Goal: Information Seeking & Learning: Learn about a topic

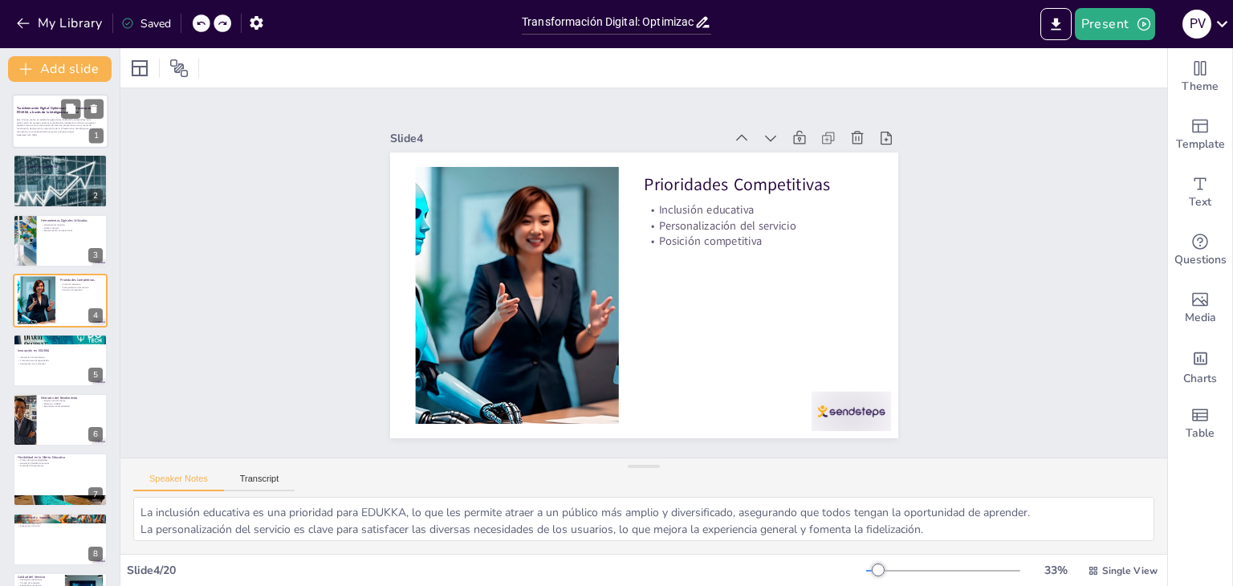
click at [55, 132] on p "Este informe analiza el modelo de operaciones de EDUKKA, enfocándose en la opti…" at bounding box center [60, 125] width 87 height 15
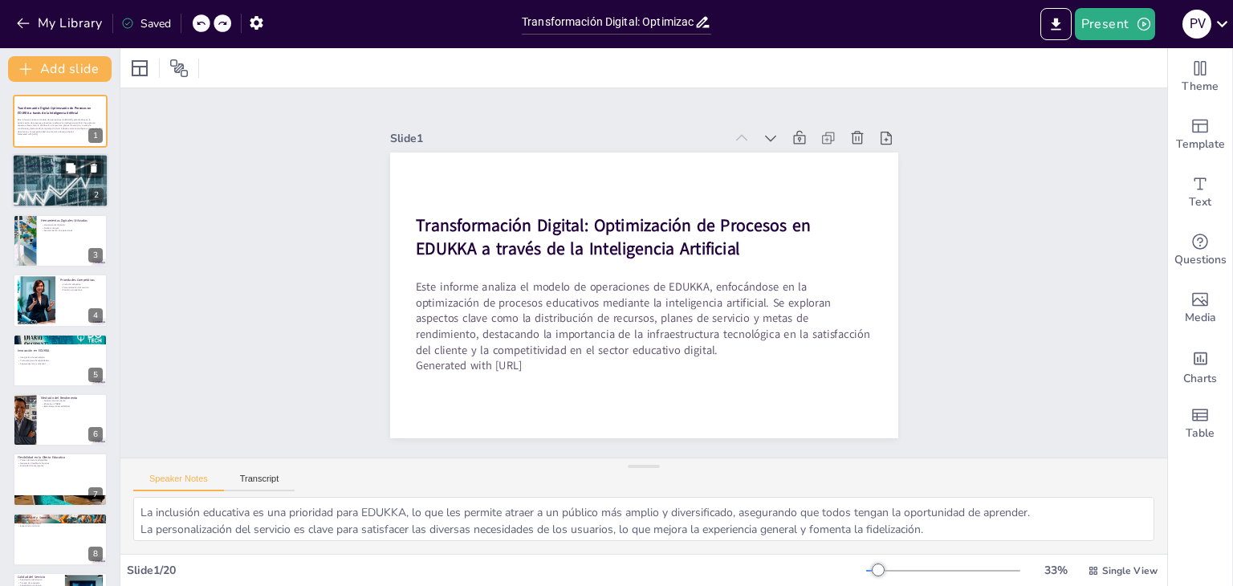
click at [53, 179] on div at bounding box center [60, 181] width 96 height 58
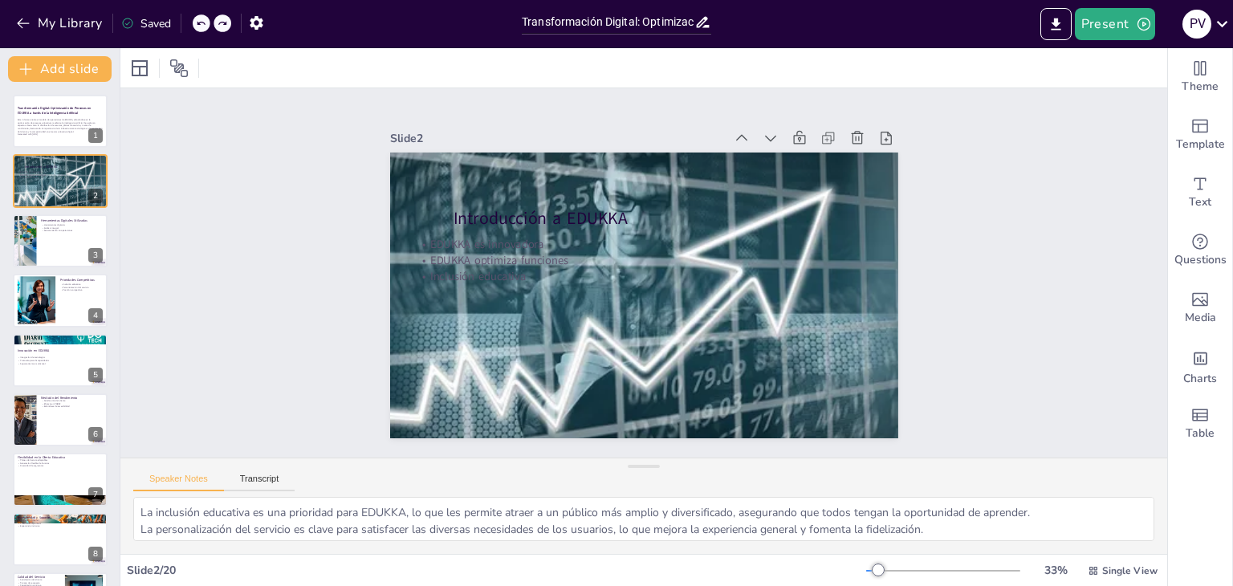
click at [872, 568] on div at bounding box center [878, 570] width 13 height 13
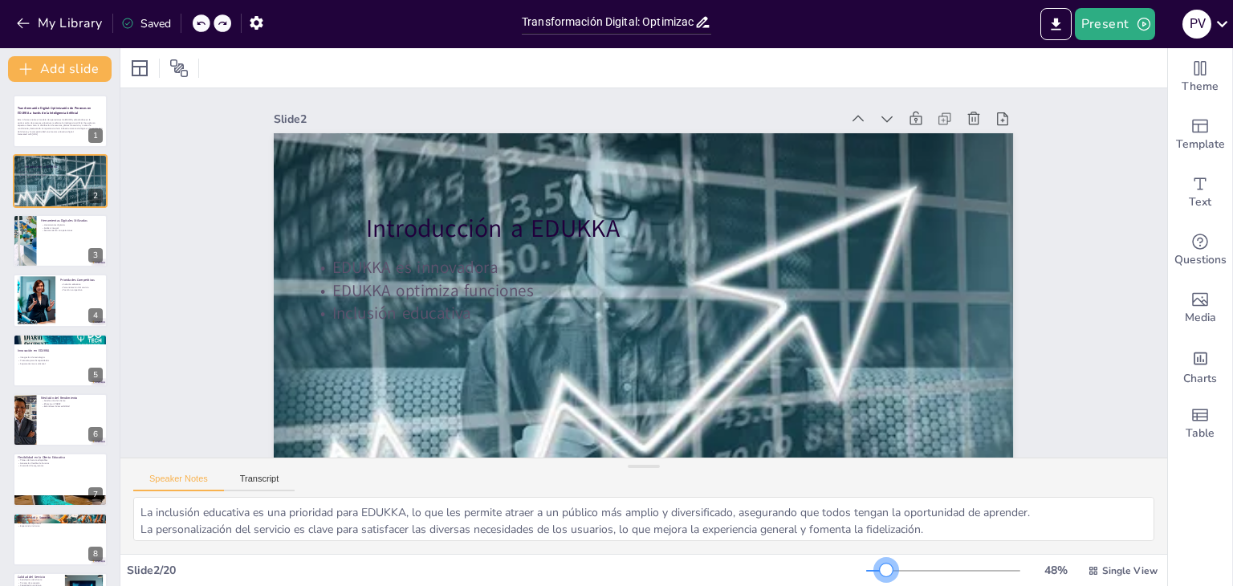
drag, startPoint x: 861, startPoint y: 568, endPoint x: 876, endPoint y: 582, distance: 20.4
click at [876, 582] on div "48 % Single View" at bounding box center [1013, 571] width 295 height 26
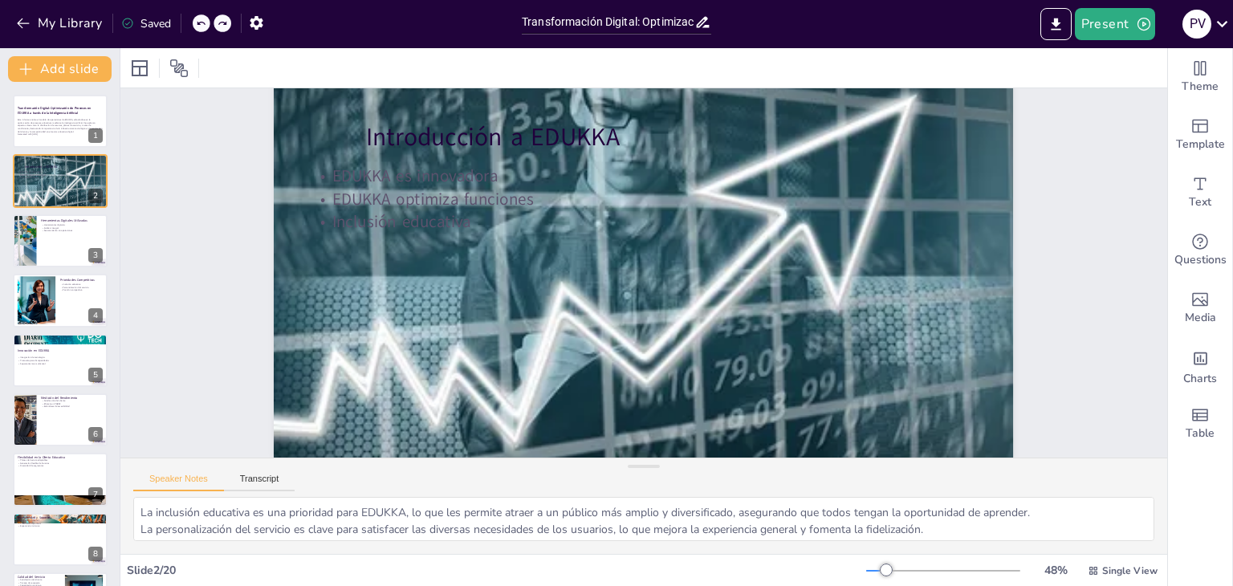
scroll to position [87, 0]
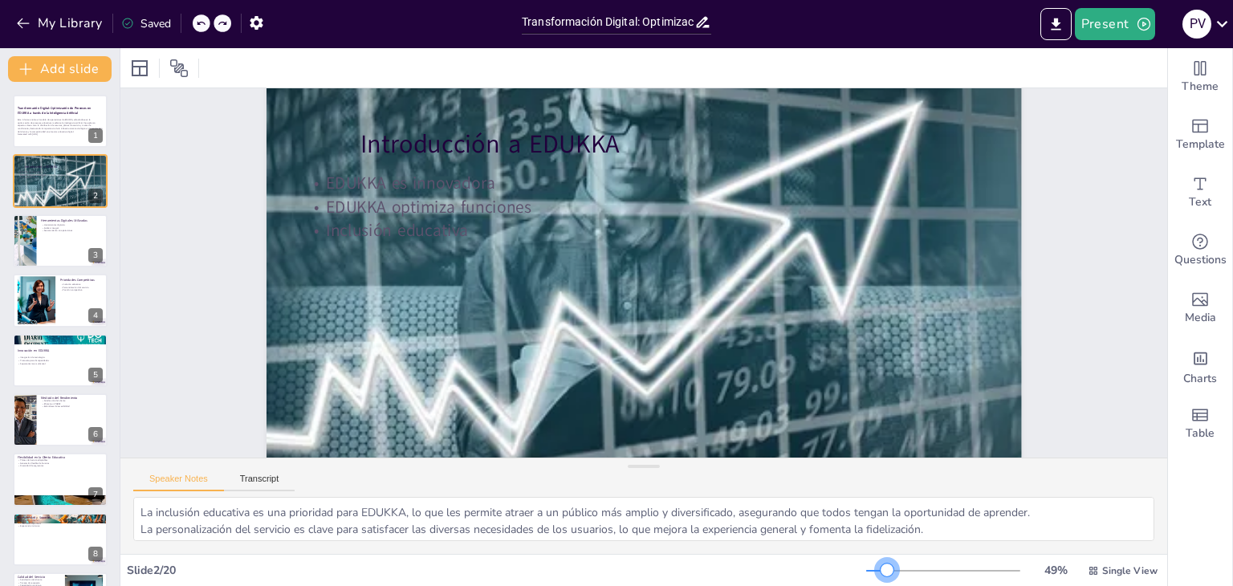
click at [881, 569] on div at bounding box center [887, 570] width 13 height 13
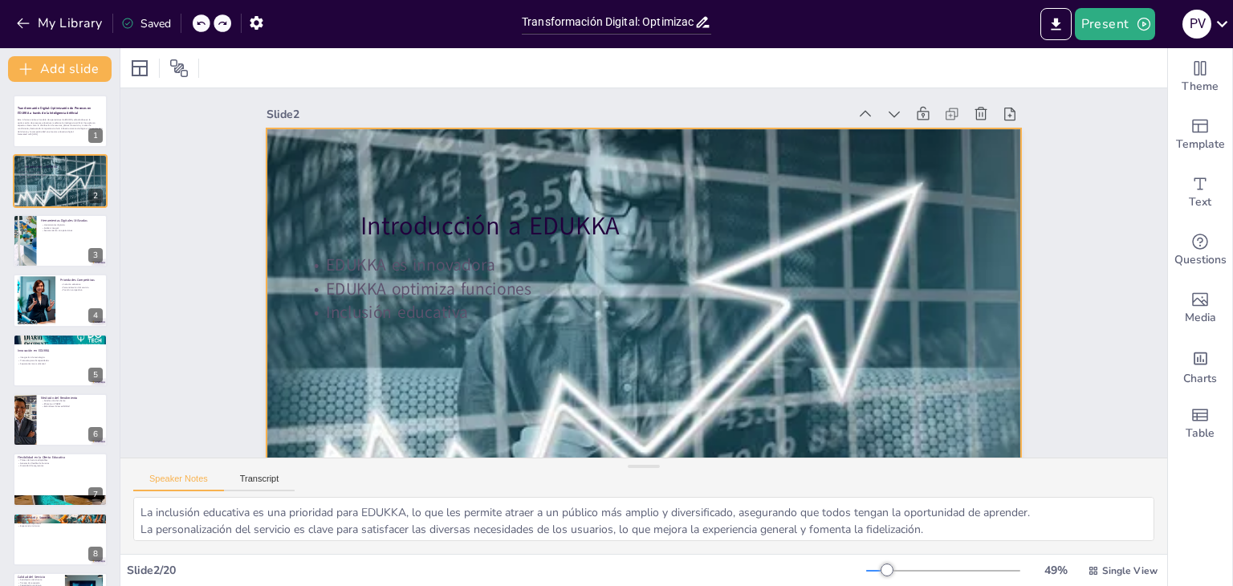
scroll to position [0, 0]
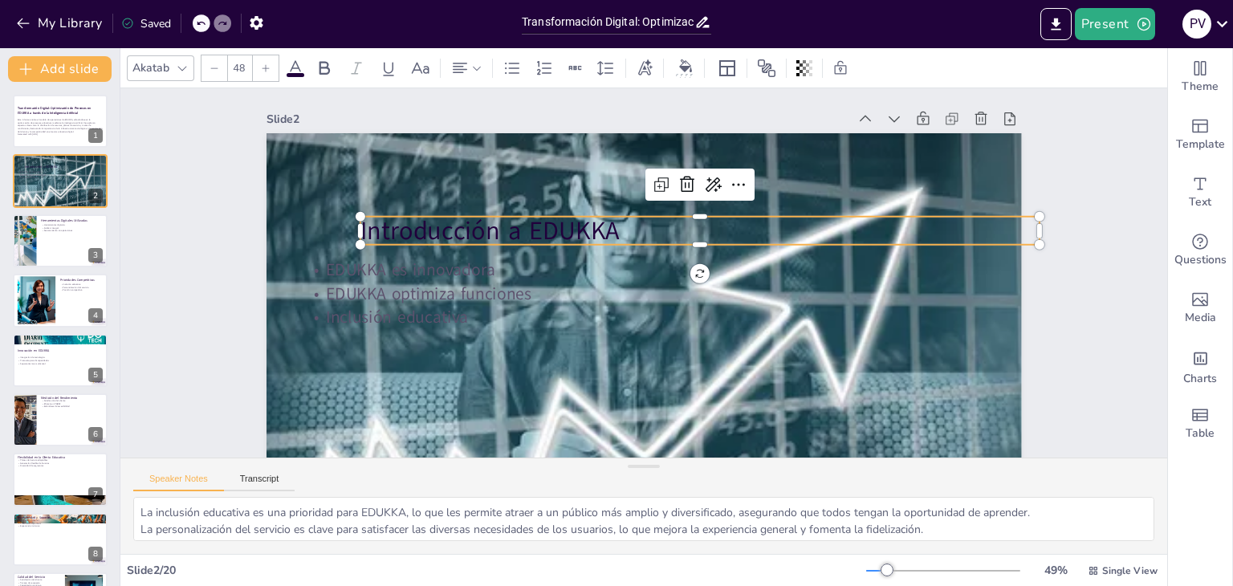
click at [498, 235] on p "Introducción a EDUKKA" at bounding box center [700, 230] width 680 height 35
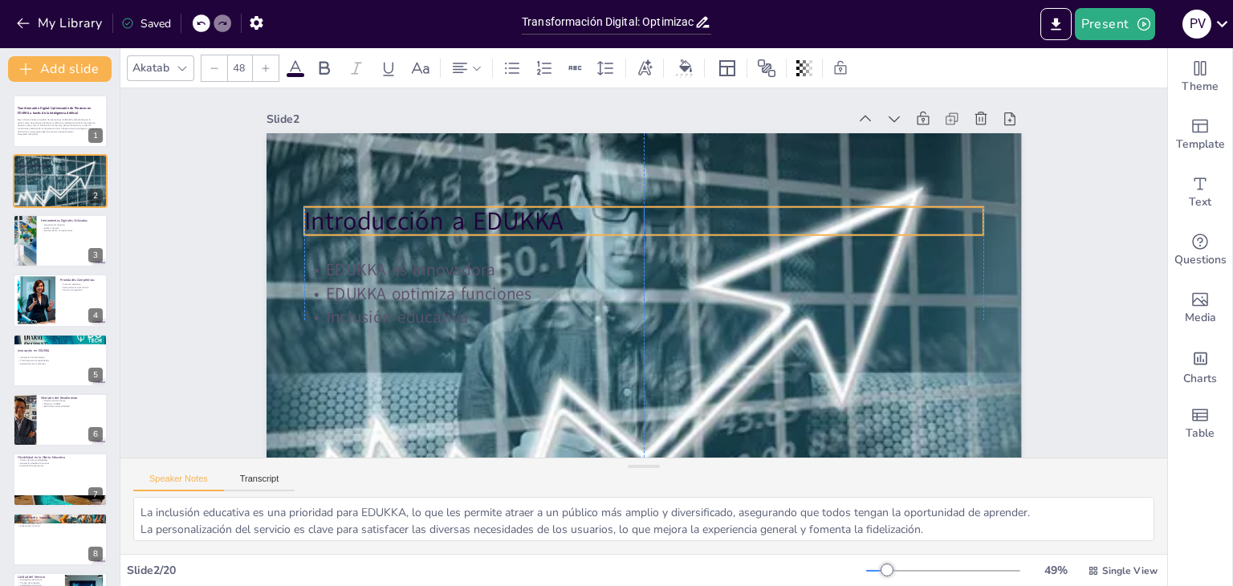
drag, startPoint x: 507, startPoint y: 232, endPoint x: 448, endPoint y: 220, distance: 60.6
click at [448, 220] on p "Introducción a EDUKKA" at bounding box center [644, 220] width 680 height 35
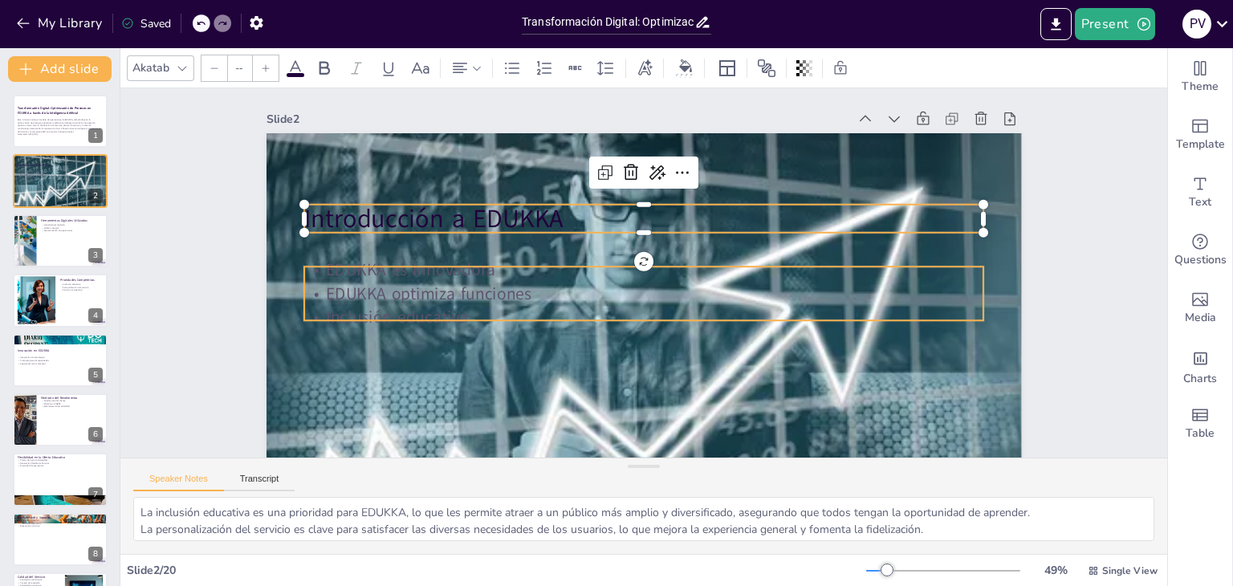
type input "32"
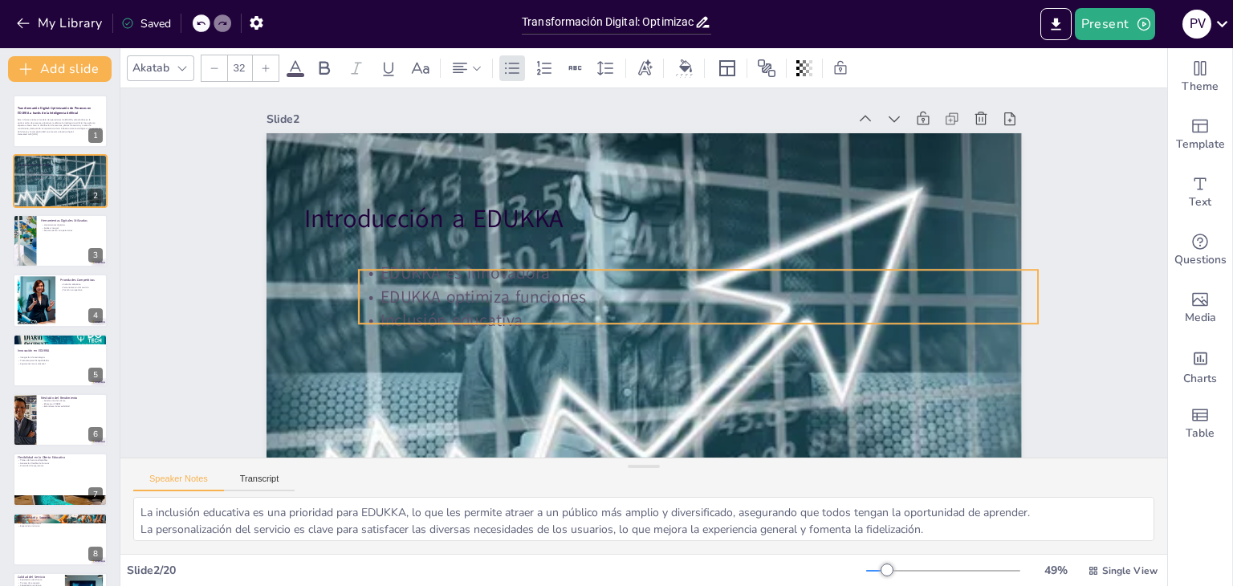
drag, startPoint x: 450, startPoint y: 277, endPoint x: 504, endPoint y: 280, distance: 54.7
click at [504, 280] on p "EDUKKA es innovadora" at bounding box center [699, 273] width 680 height 23
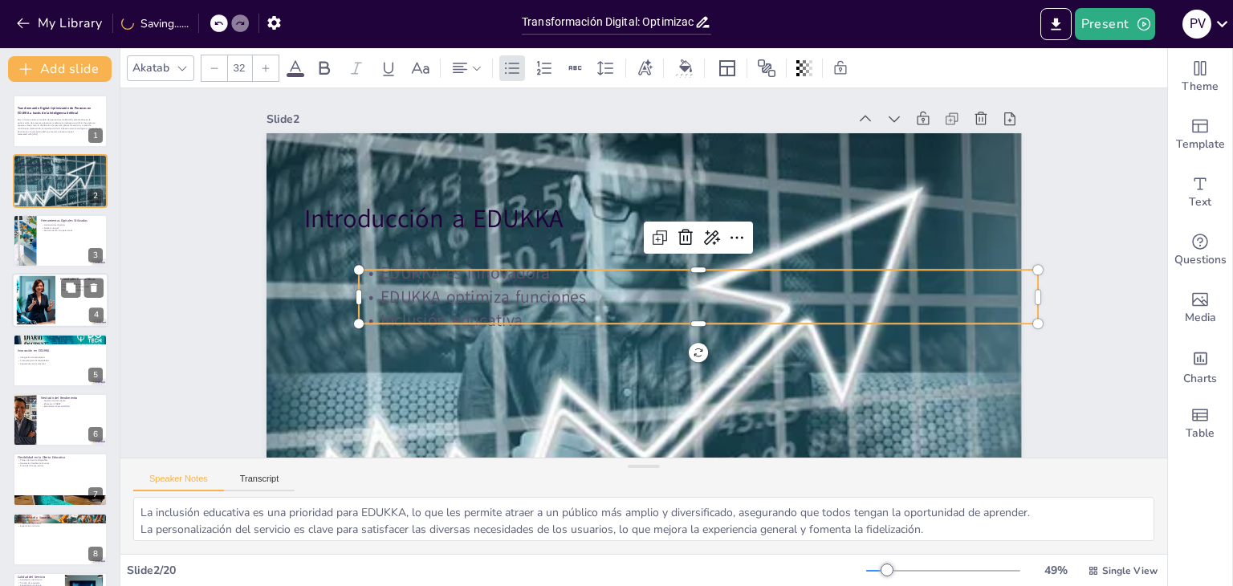
click at [45, 305] on div at bounding box center [36, 300] width 82 height 49
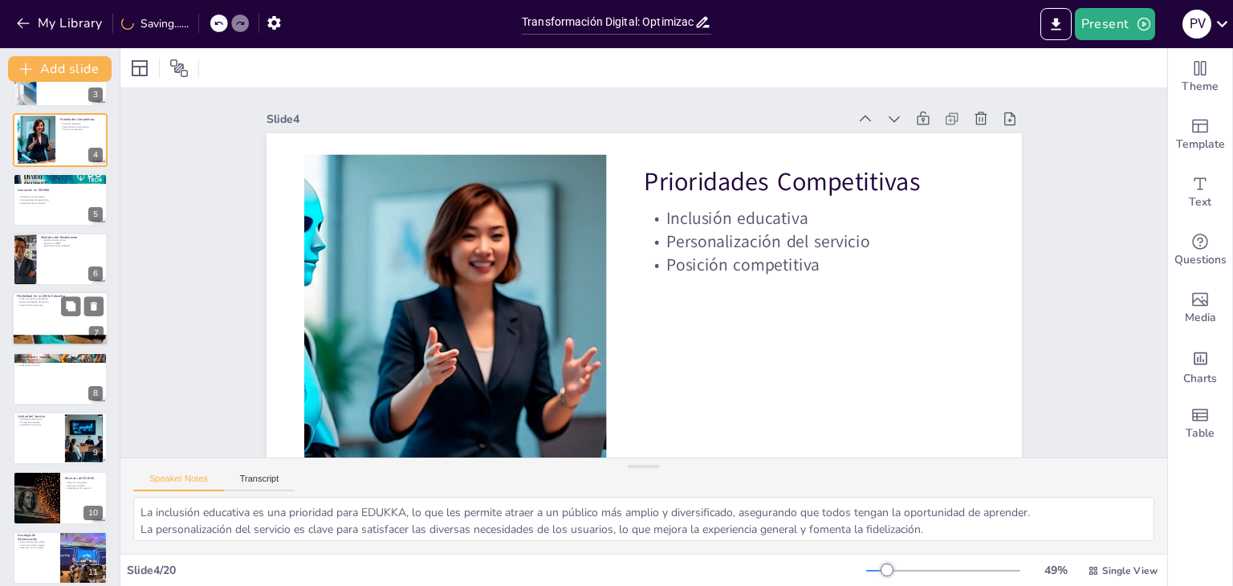
click at [48, 304] on p "Diversidad de segmentos" at bounding box center [60, 305] width 87 height 3
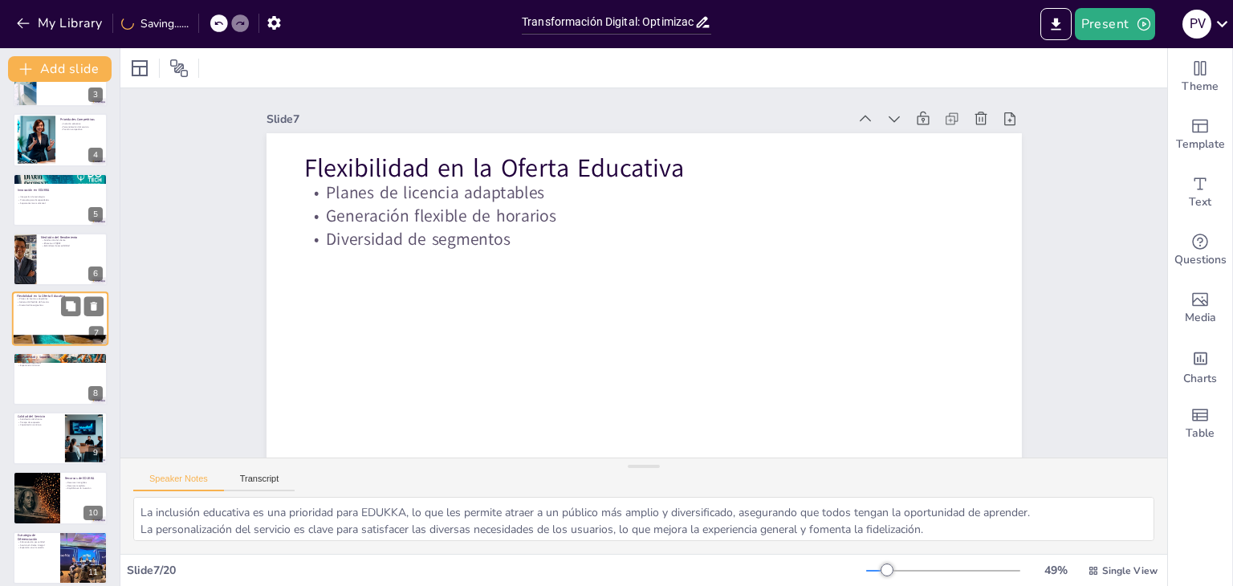
scroll to position [145, 0]
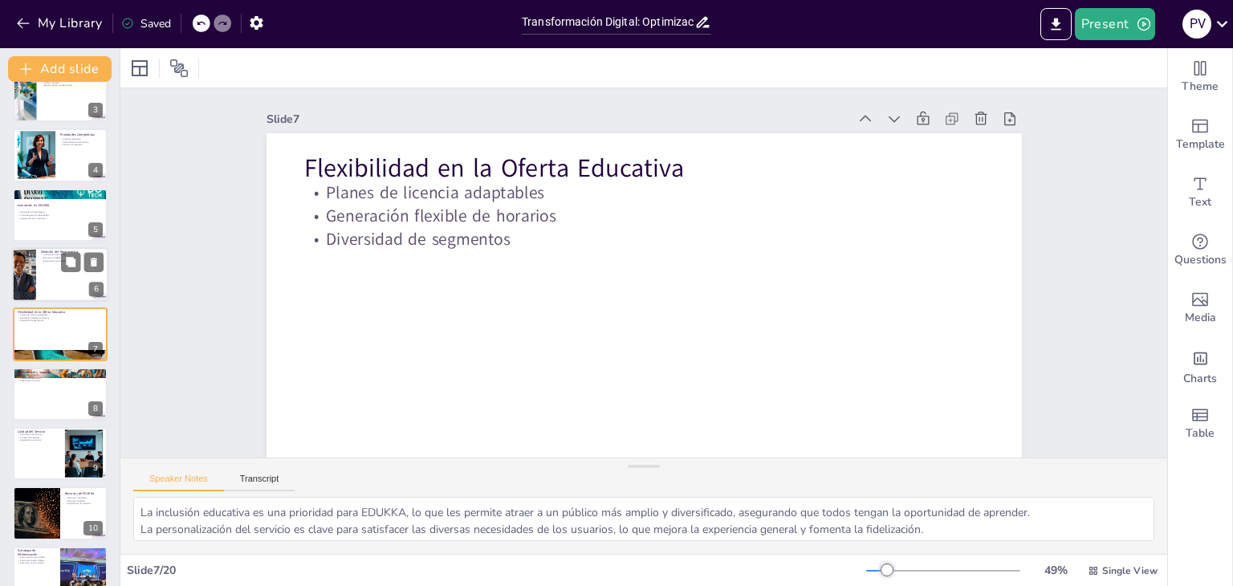
click at [55, 251] on p "Medición del Rendimiento" at bounding box center [72, 252] width 63 height 5
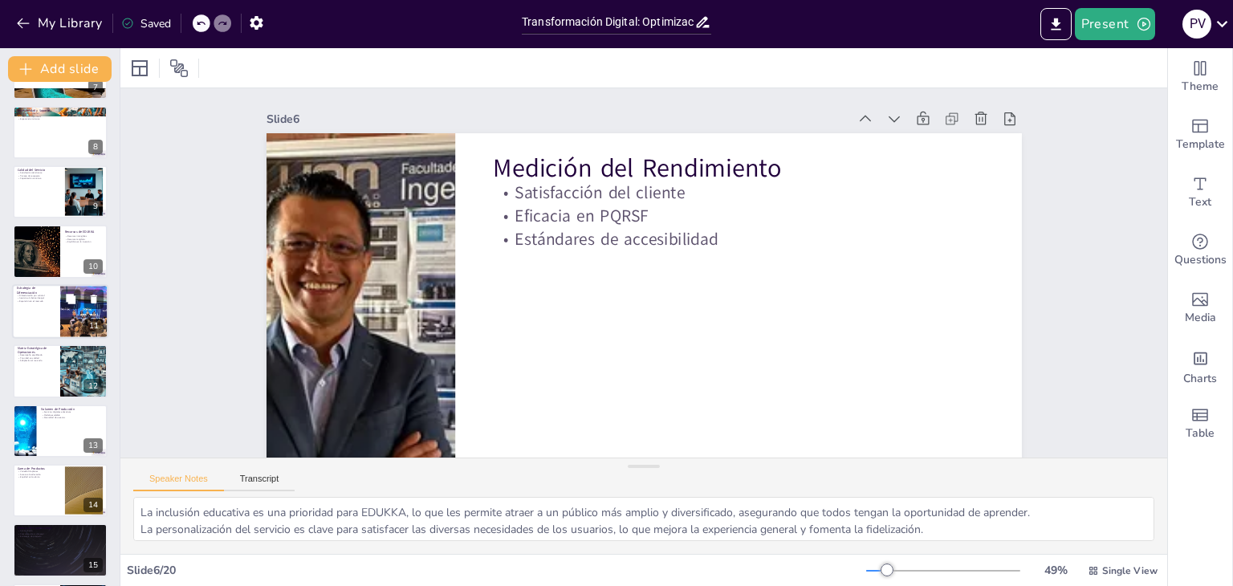
click at [63, 323] on div at bounding box center [84, 311] width 91 height 55
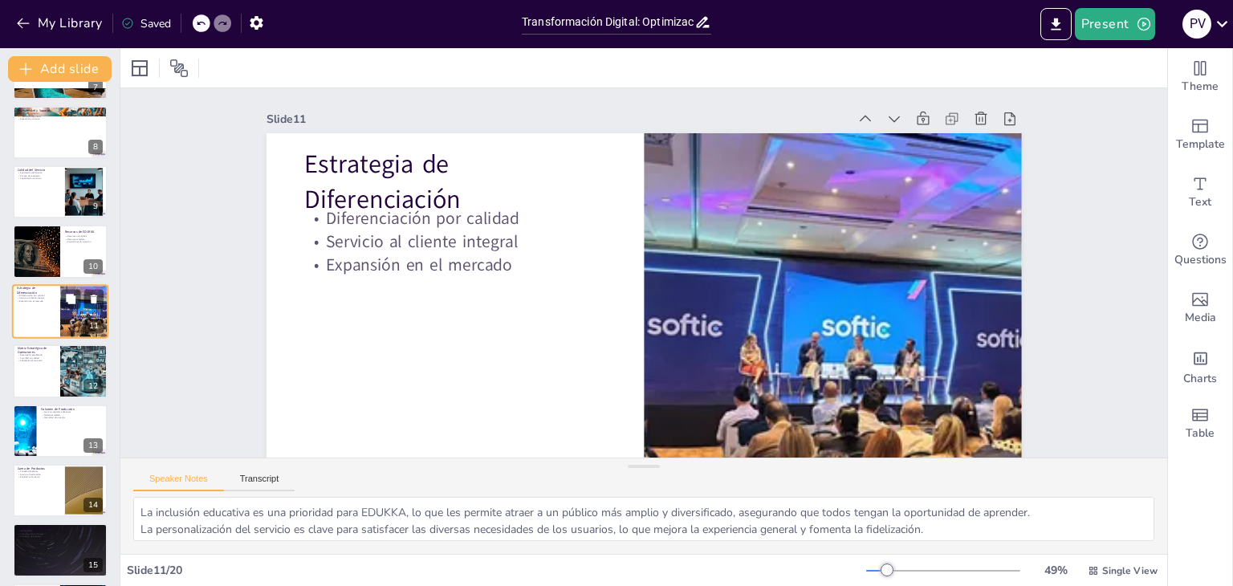
scroll to position [385, 0]
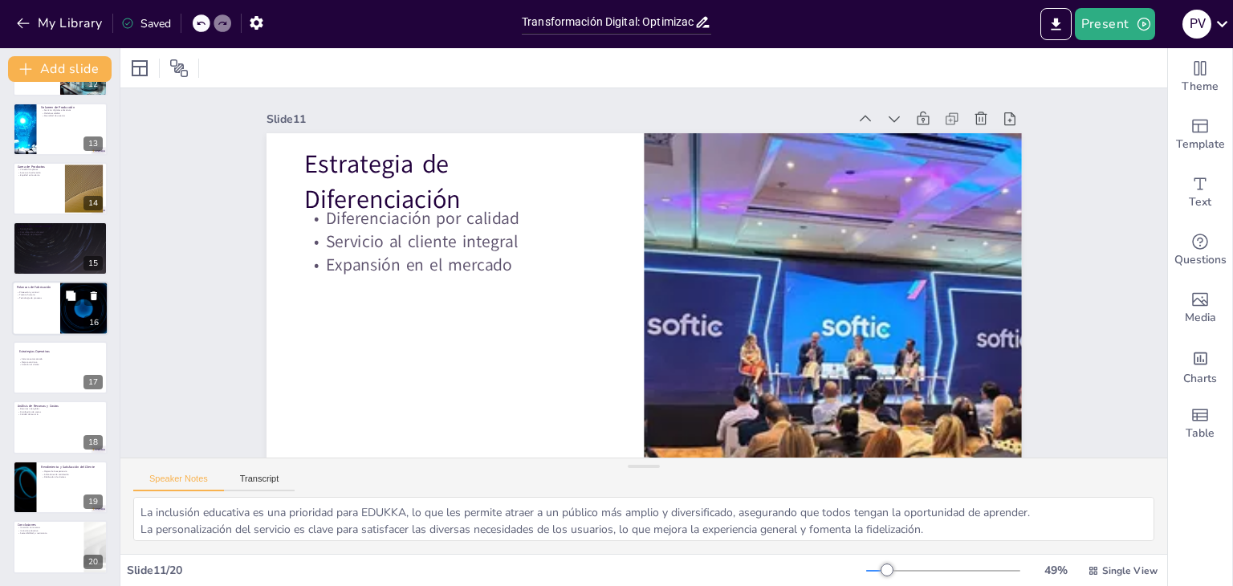
click at [68, 319] on div at bounding box center [84, 308] width 96 height 55
